Goal: Task Accomplishment & Management: Use online tool/utility

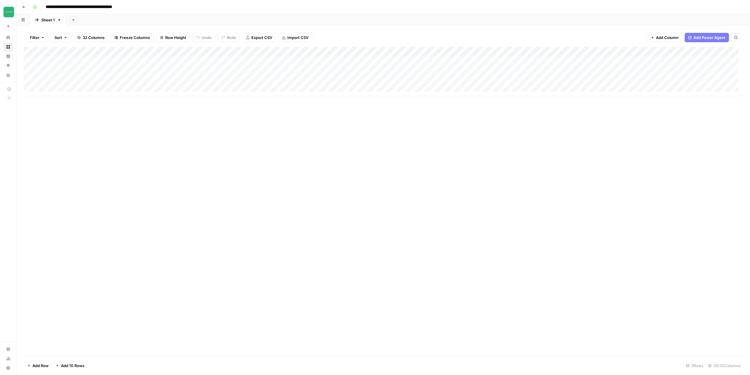
click at [164, 203] on div "Add Column" at bounding box center [383, 201] width 719 height 309
click at [24, 7] on icon "button" at bounding box center [24, 7] width 4 height 4
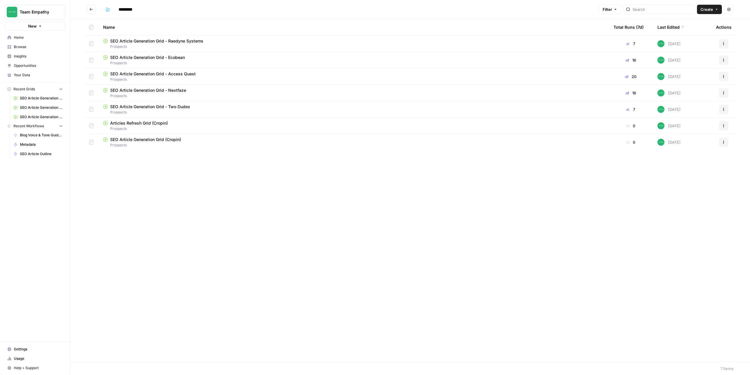
click at [146, 74] on span "SEO Article Generation Grid - Access Quest" at bounding box center [153, 74] width 86 height 6
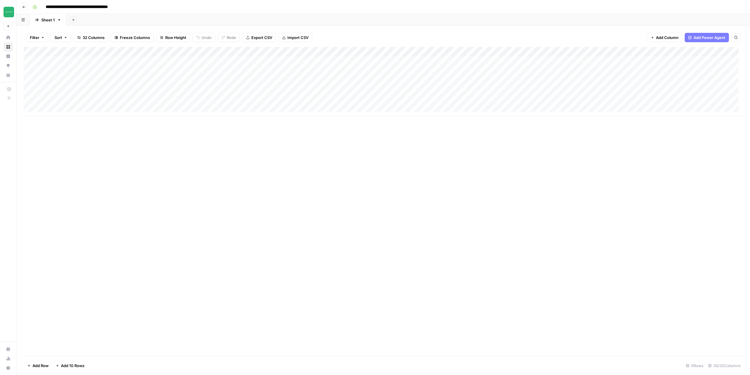
click at [78, 61] on div "Add Column" at bounding box center [383, 81] width 719 height 69
drag, startPoint x: 133, startPoint y: 60, endPoint x: 42, endPoint y: 56, distance: 91.5
click at [42, 56] on body "**********" at bounding box center [375, 187] width 750 height 375
